Goal: Task Accomplishment & Management: Use online tool/utility

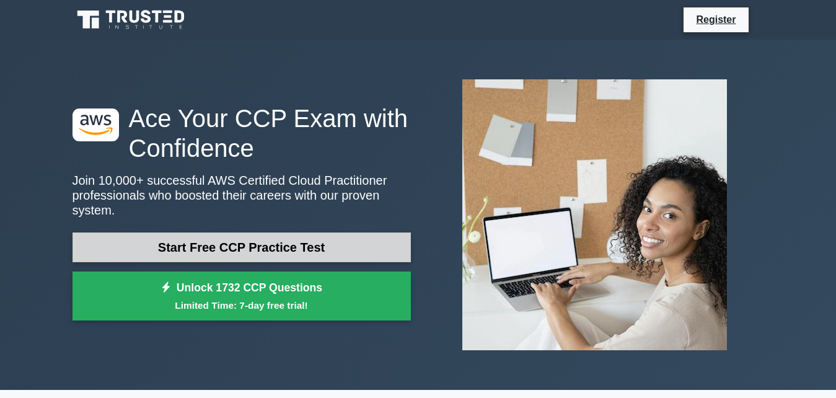
click at [218, 248] on link "Start Free CCP Practice Test" at bounding box center [242, 247] width 338 height 30
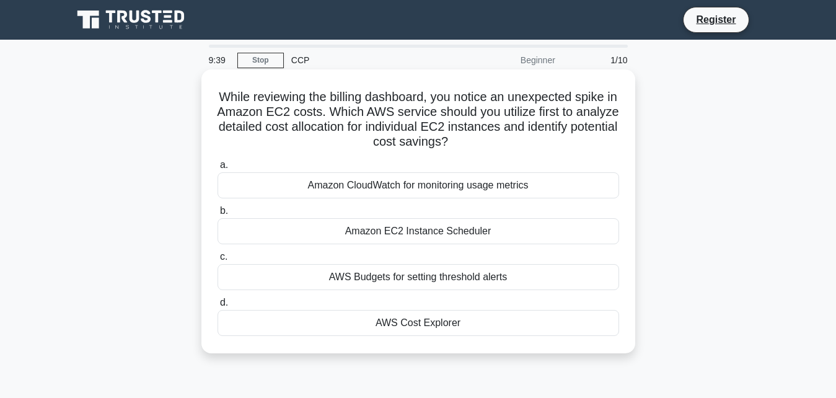
click at [536, 318] on div "AWS Cost Explorer" at bounding box center [419, 323] width 402 height 26
click at [218, 307] on input "d. AWS Cost Explorer" at bounding box center [218, 303] width 0 height 8
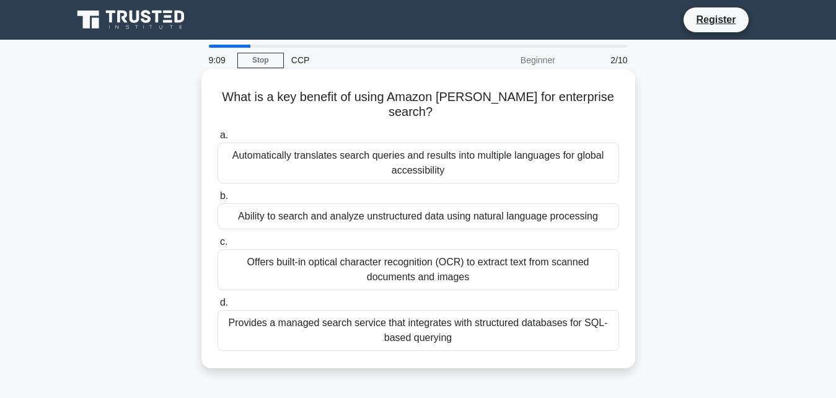
click at [471, 226] on div "Ability to search and analyze unstructured data using natural language processi…" at bounding box center [419, 216] width 402 height 26
click at [218, 200] on input "b. Ability to search and analyze unstructured data using natural language proce…" at bounding box center [218, 196] width 0 height 8
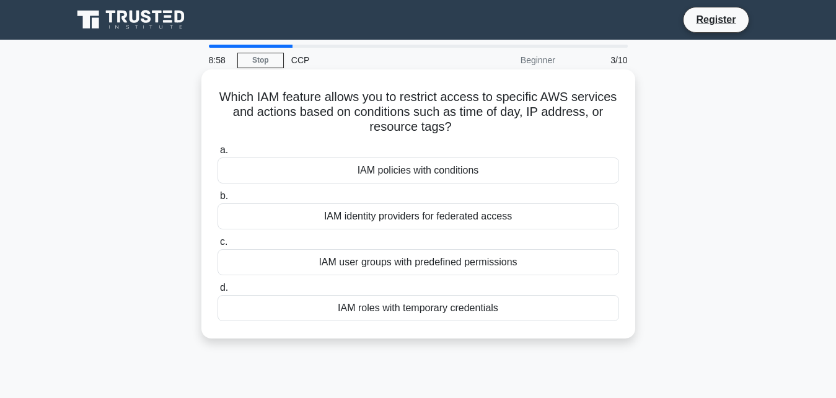
click at [450, 265] on div "IAM user groups with predefined permissions" at bounding box center [419, 262] width 402 height 26
click at [218, 246] on input "c. IAM user groups with predefined permissions" at bounding box center [218, 242] width 0 height 8
